Goal: Task Accomplishment & Management: Use online tool/utility

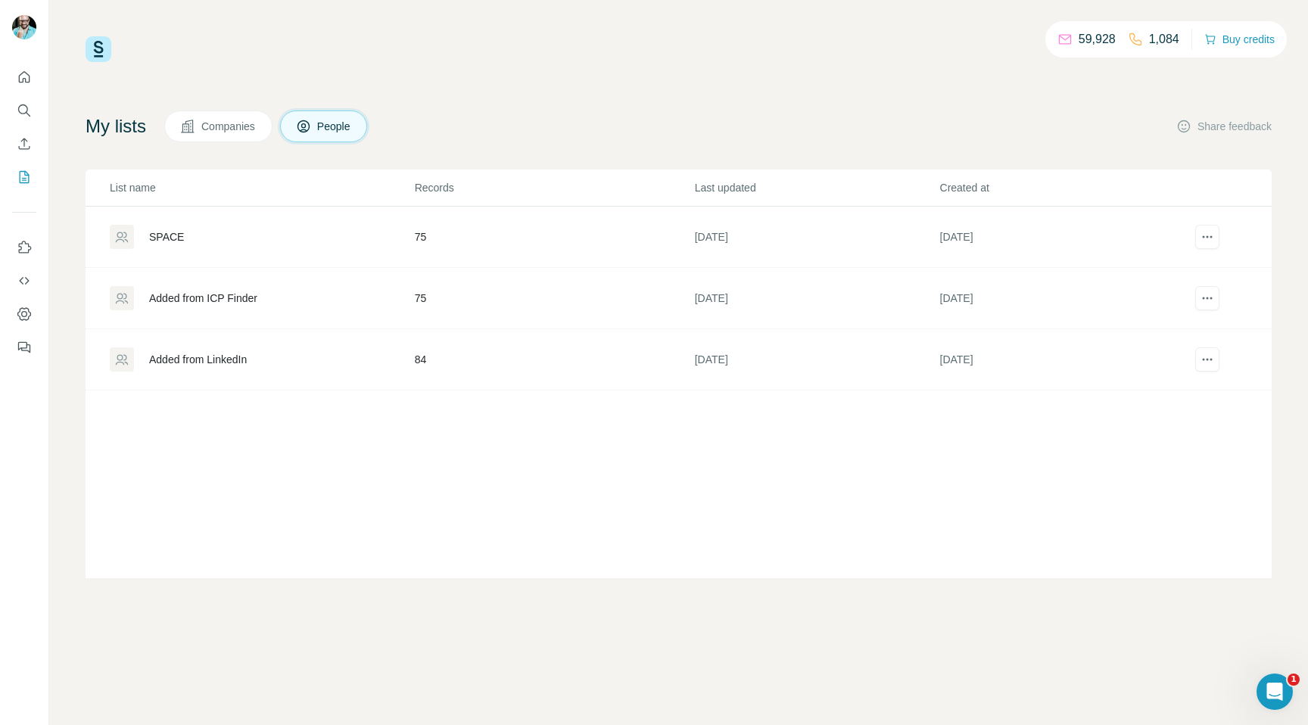
click at [173, 227] on div "SPACE" at bounding box center [262, 237] width 304 height 24
click at [165, 238] on div "SPACE" at bounding box center [166, 236] width 35 height 15
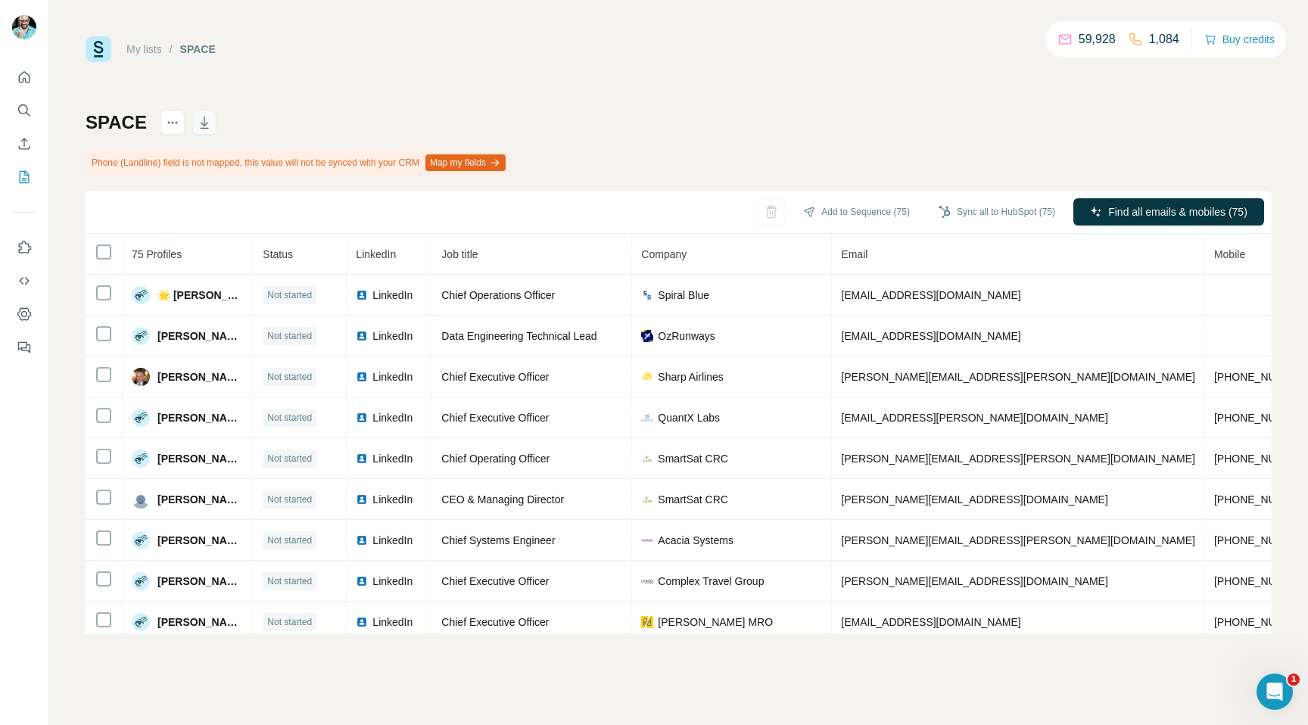
click at [202, 120] on icon "button" at bounding box center [204, 123] width 8 height 12
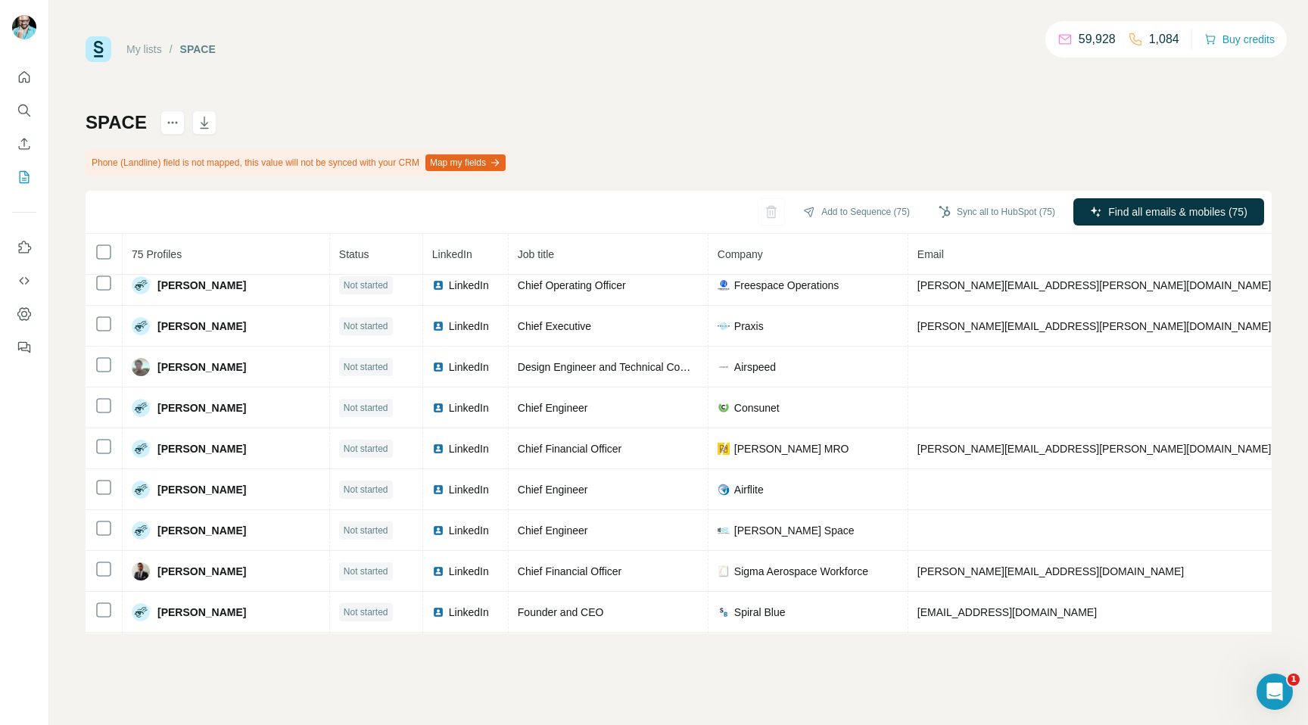
scroll to position [2707, 0]
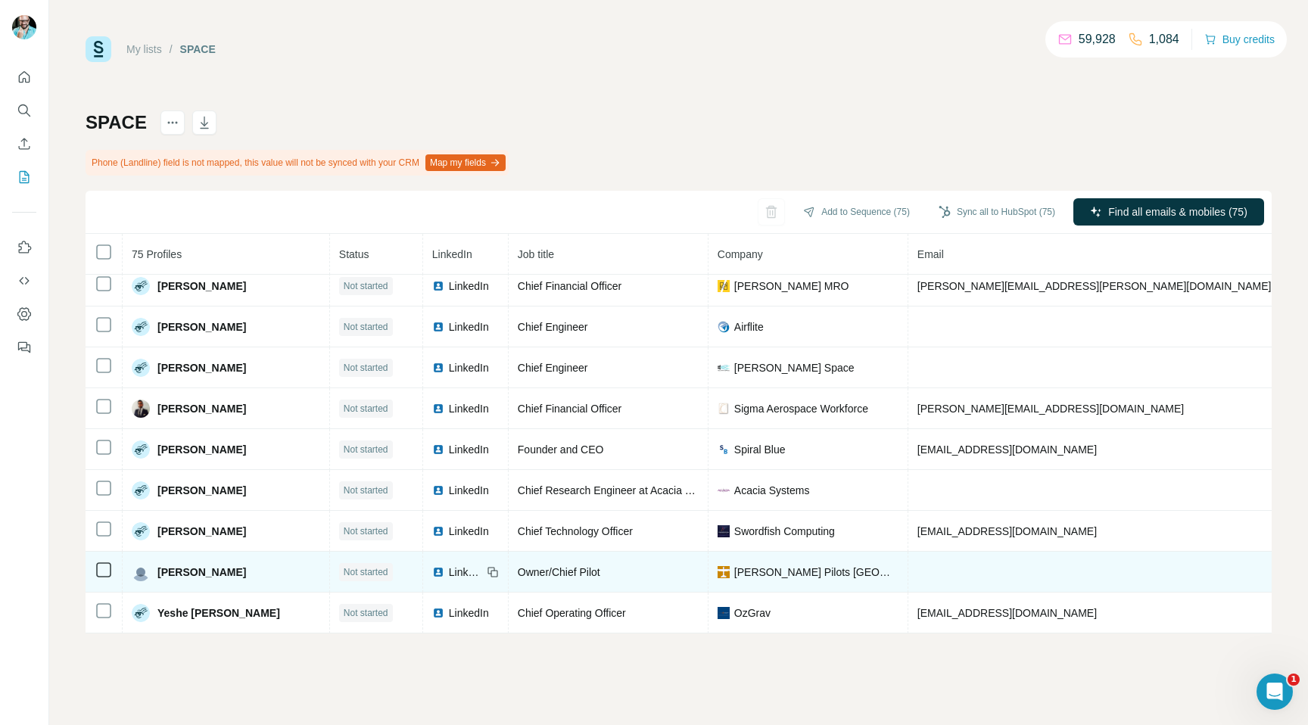
click at [105, 577] on icon at bounding box center [104, 570] width 18 height 18
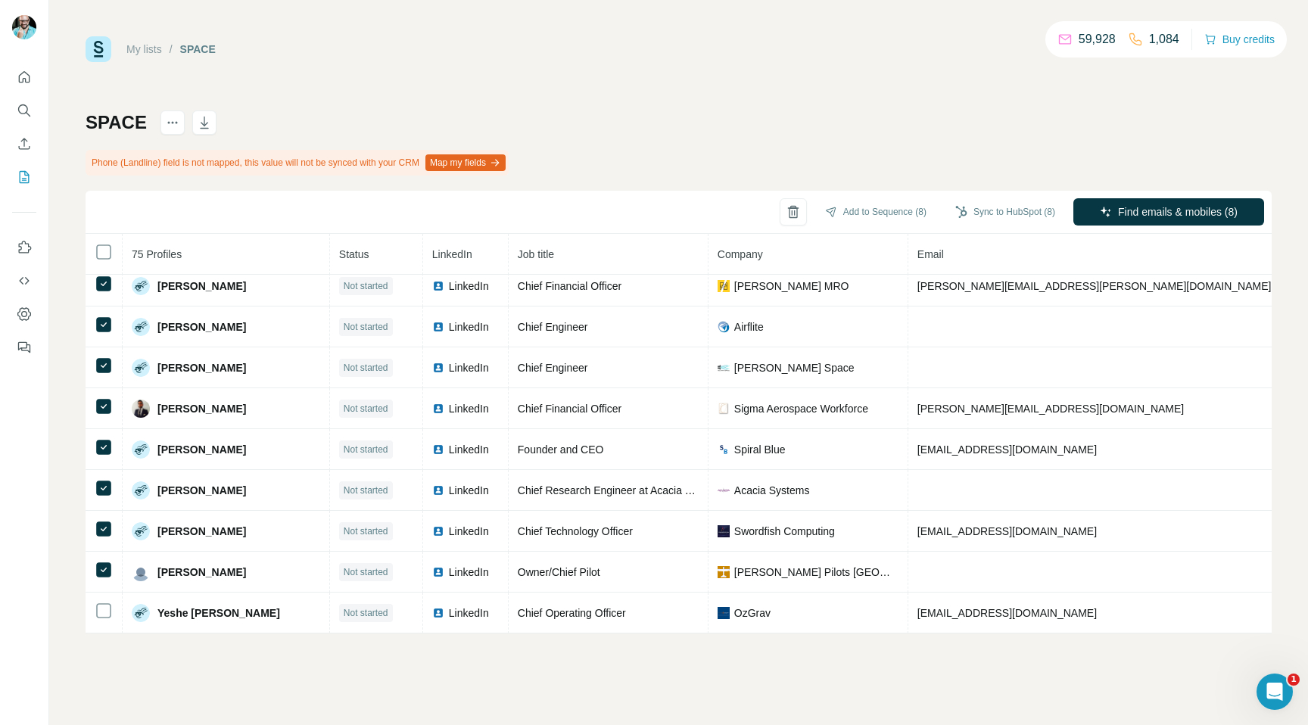
click at [703, 98] on div "My lists / SPACE 59,928 1,084 Buy credits SPACE Phone (Landline) field is not m…" at bounding box center [679, 334] width 1186 height 597
click at [160, 125] on button "actions" at bounding box center [172, 123] width 24 height 24
click at [388, 88] on div "My lists / SPACE 59,928 1,084 Buy credits SPACE Phone (Landline) field is not m…" at bounding box center [679, 334] width 1186 height 597
click at [886, 114] on div "SPACE Phone (Landline) field is not mapped, this value will not be synced with …" at bounding box center [679, 372] width 1186 height 523
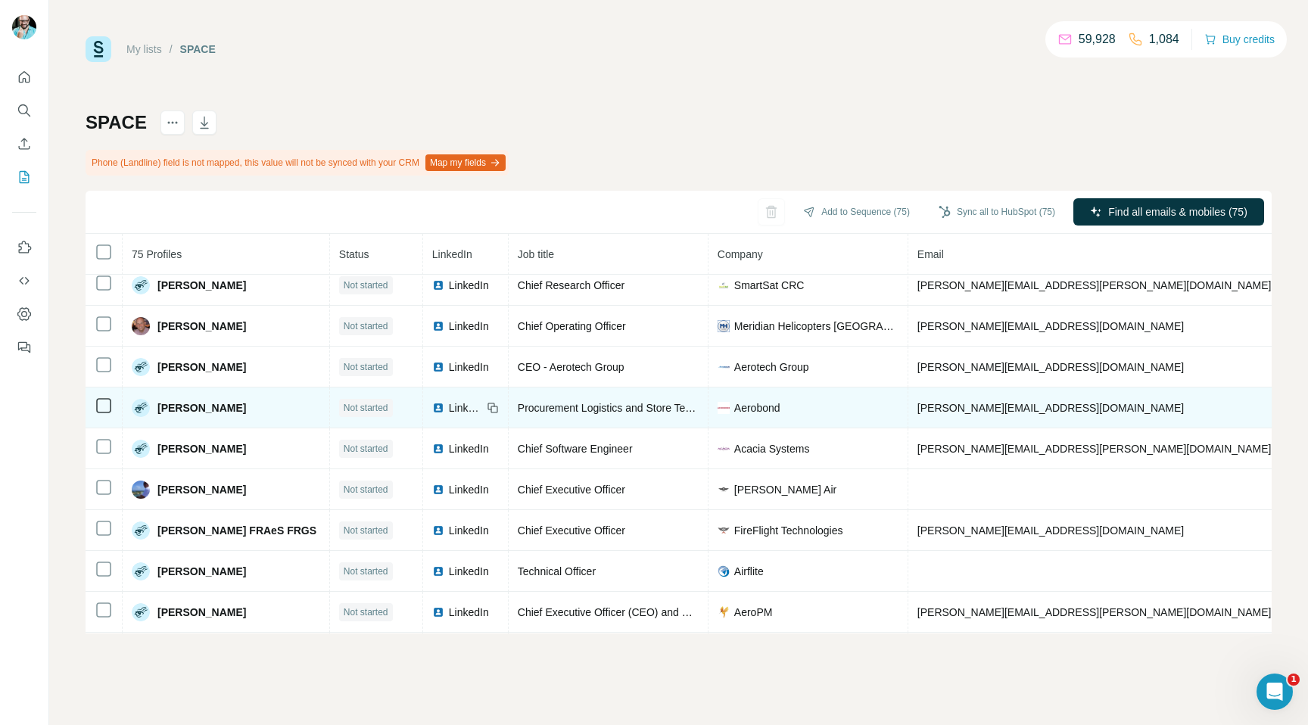
scroll to position [604, 0]
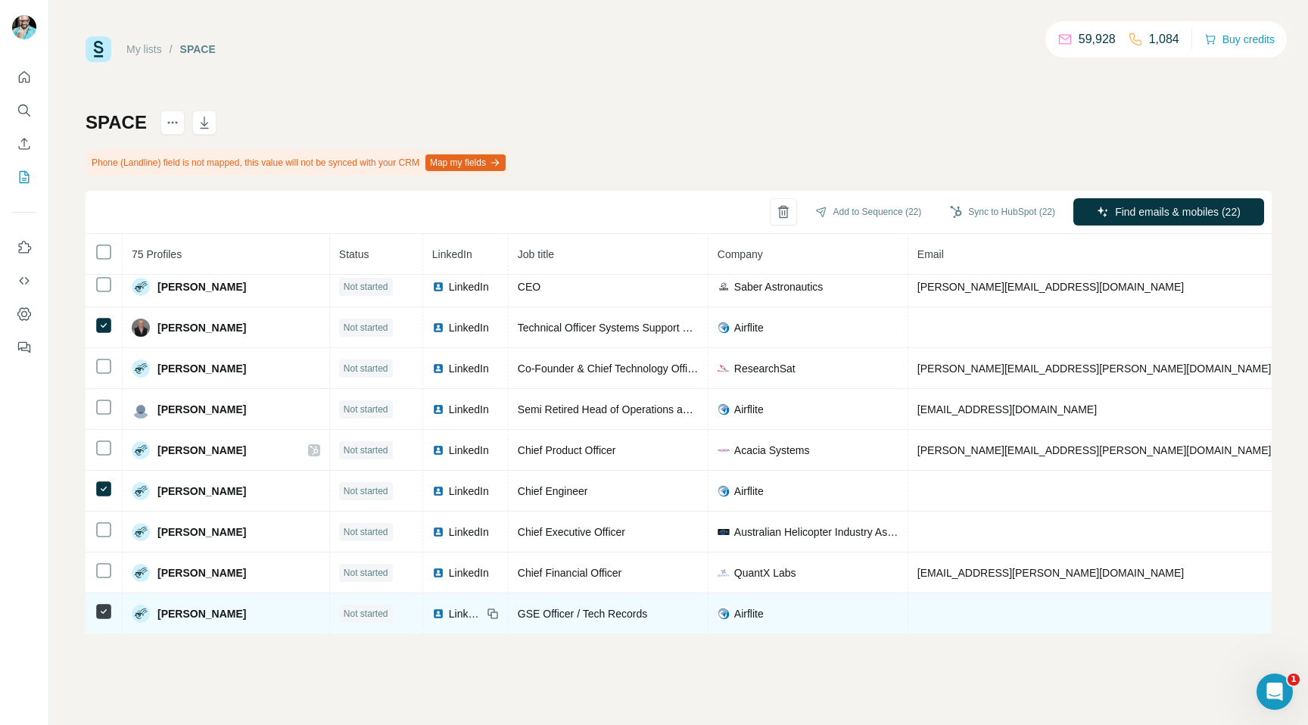
scroll to position [1233, 0]
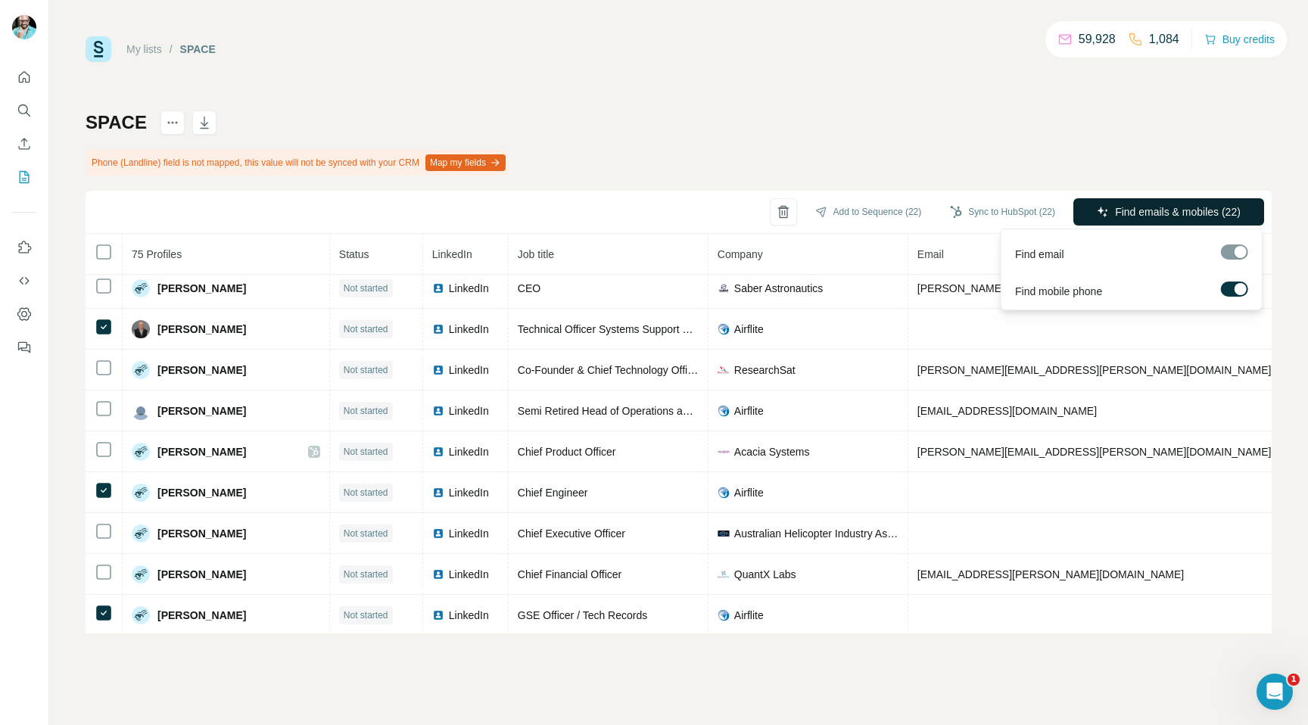
click at [1191, 210] on span "Find emails & mobiles (22)" at bounding box center [1178, 211] width 126 height 15
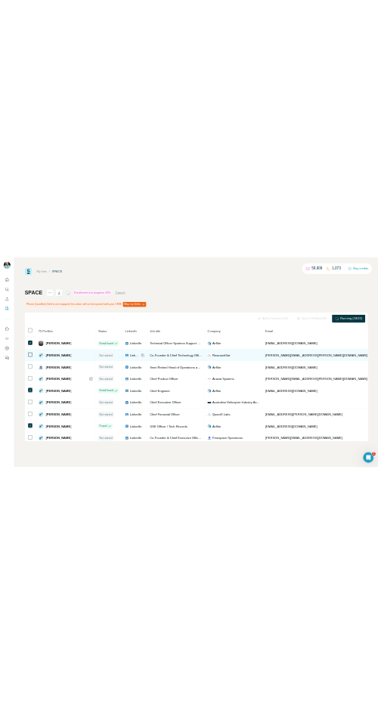
scroll to position [1266, 0]
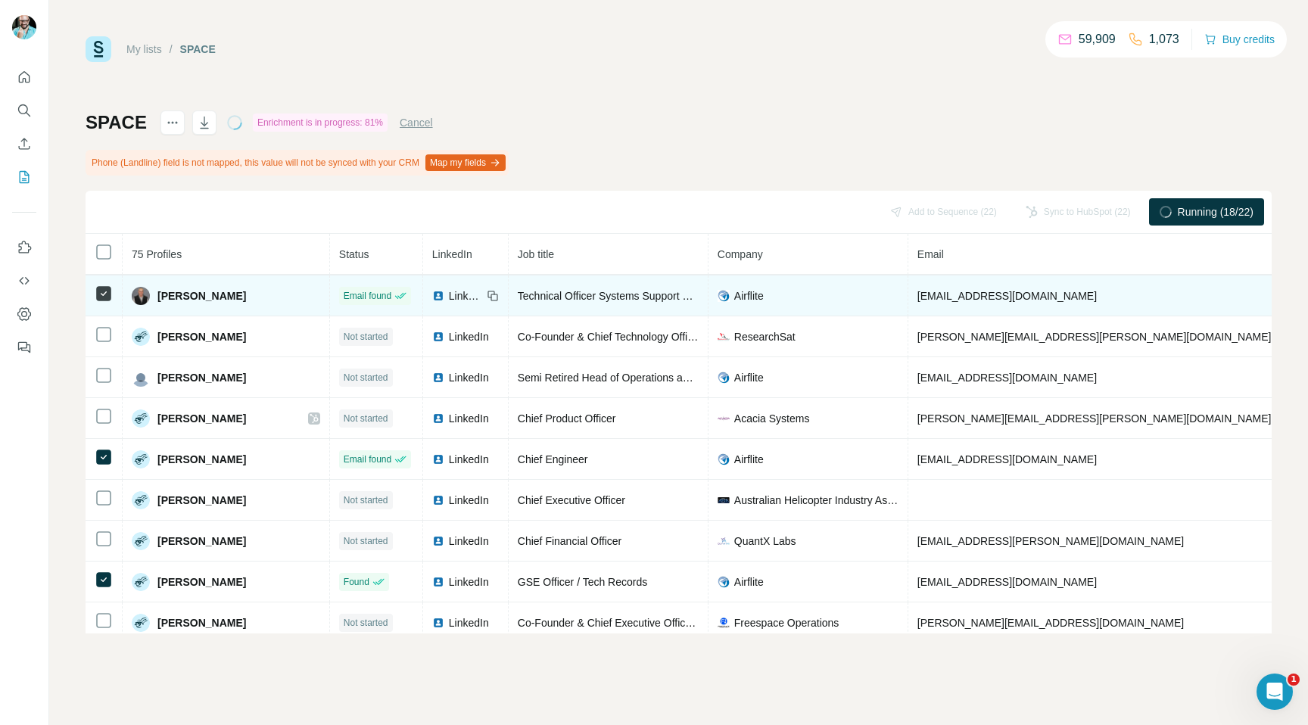
click at [940, 307] on td "[EMAIL_ADDRESS][DOMAIN_NAME]" at bounding box center [1094, 295] width 373 height 41
click at [917, 297] on span "[EMAIL_ADDRESS][DOMAIN_NAME]" at bounding box center [1006, 296] width 179 height 12
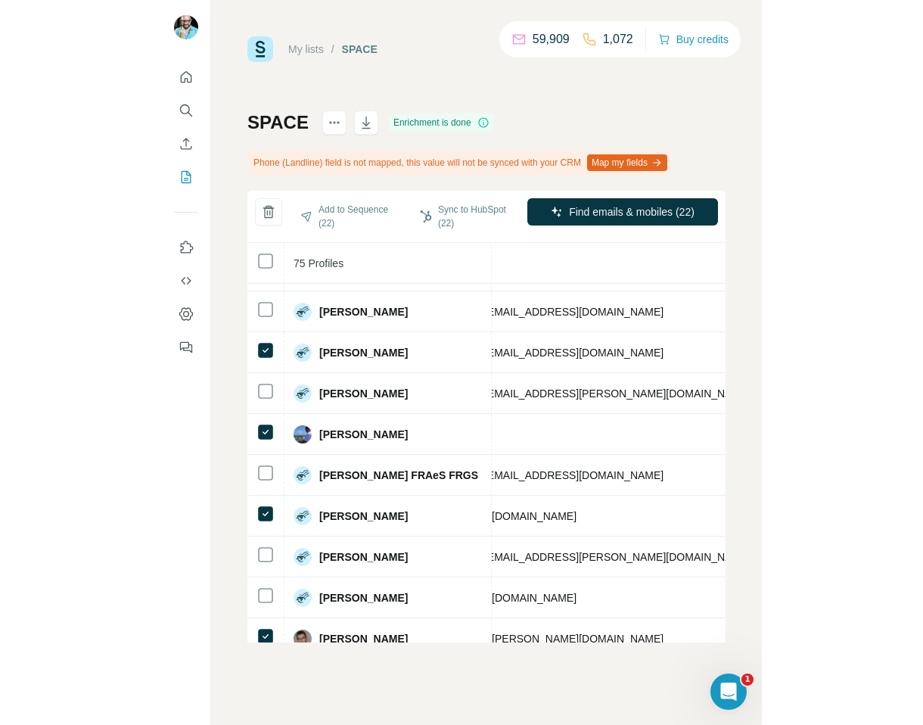
scroll to position [646, 683]
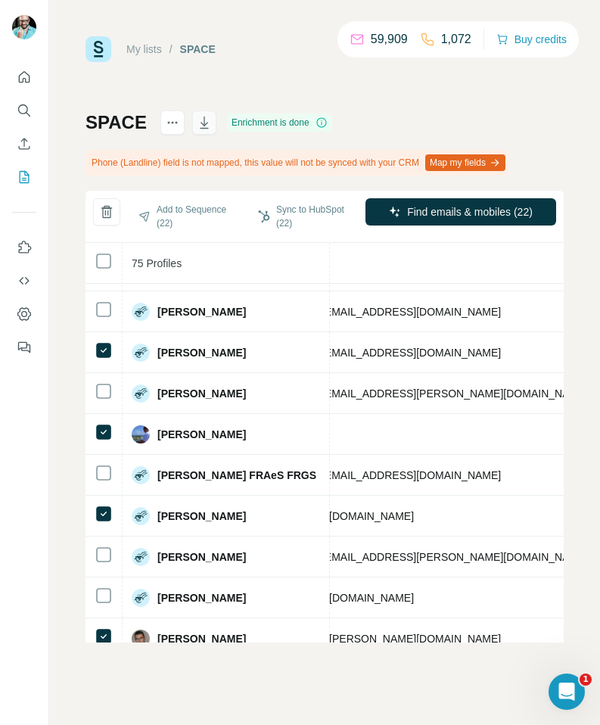
click at [201, 125] on icon "button" at bounding box center [204, 122] width 15 height 15
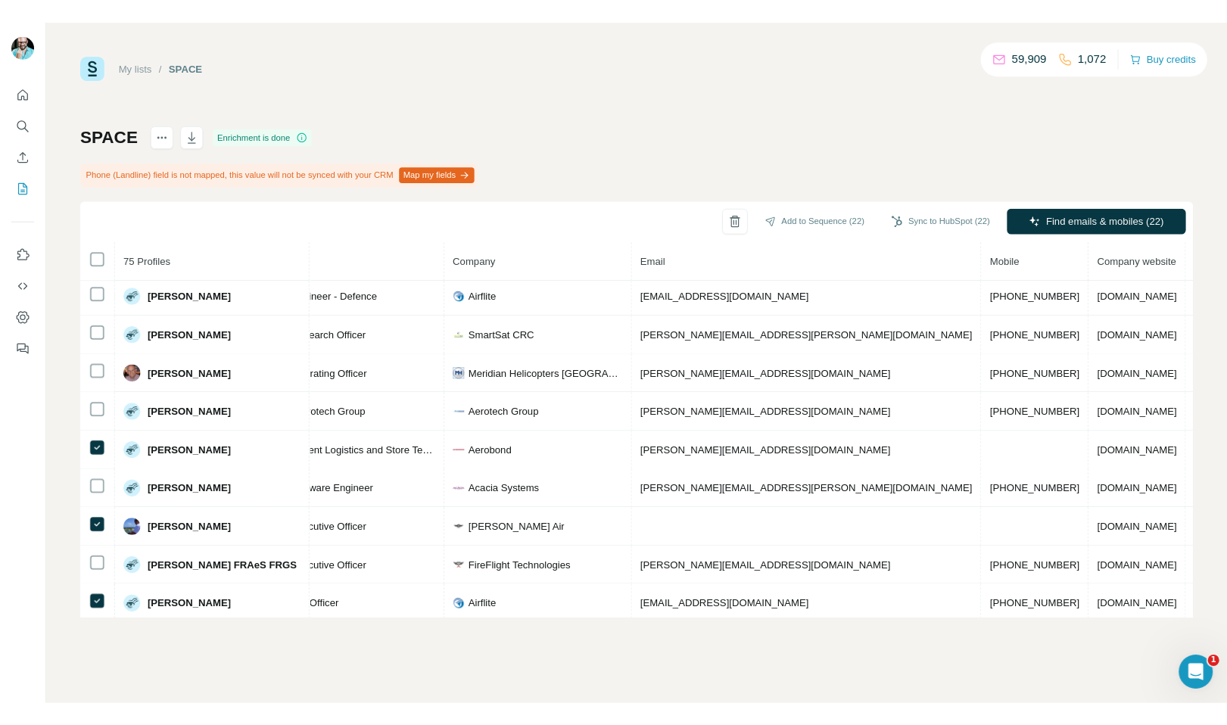
scroll to position [437, 235]
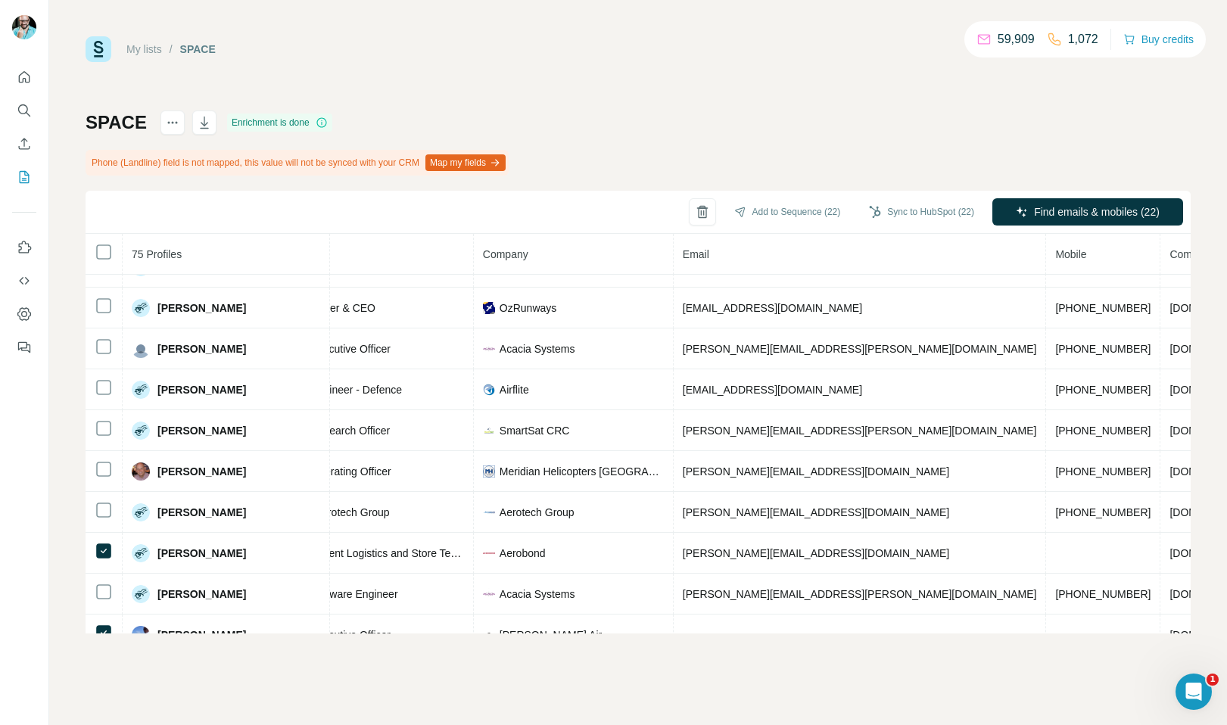
click at [864, 96] on div "My lists / SPACE 59,909 1,072 Buy credits SPACE Enrichment is done Phone (Landl…" at bounding box center [638, 334] width 1105 height 597
